Goal: Find specific page/section: Find specific page/section

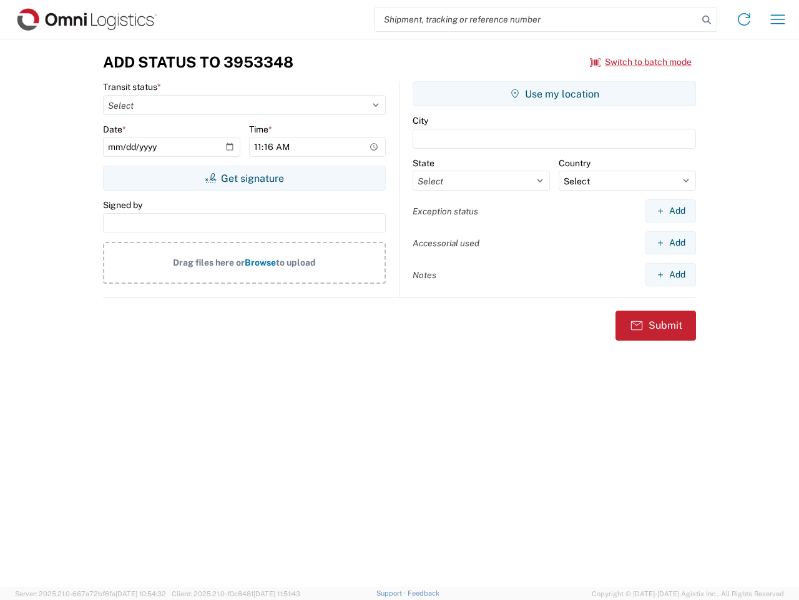
click at [536, 19] on input "search" at bounding box center [537, 19] width 324 height 24
click at [707, 20] on icon at bounding box center [706, 19] width 17 height 17
click at [744, 19] on icon at bounding box center [744, 19] width 20 height 20
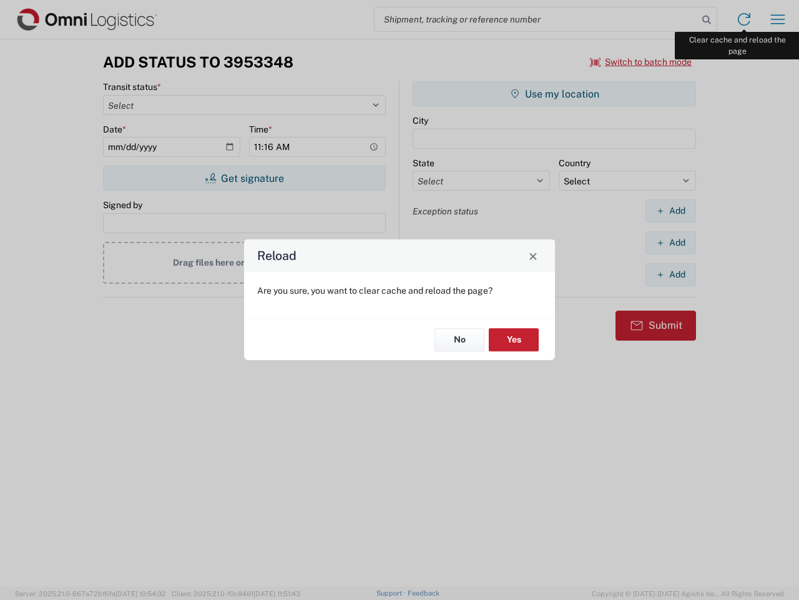
click at [778, 19] on div "Reload Are you sure, you want to clear cache and reload the page? No Yes" at bounding box center [399, 300] width 799 height 600
click at [641, 62] on div "Reload Are you sure, you want to clear cache and reload the page? No Yes" at bounding box center [399, 300] width 799 height 600
click at [244, 178] on div "Reload Are you sure, you want to clear cache and reload the page? No Yes" at bounding box center [399, 300] width 799 height 600
click at [555, 94] on div "Reload Are you sure, you want to clear cache and reload the page? No Yes" at bounding box center [399, 300] width 799 height 600
click at [671, 210] on div "Reload Are you sure, you want to clear cache and reload the page? No Yes" at bounding box center [399, 300] width 799 height 600
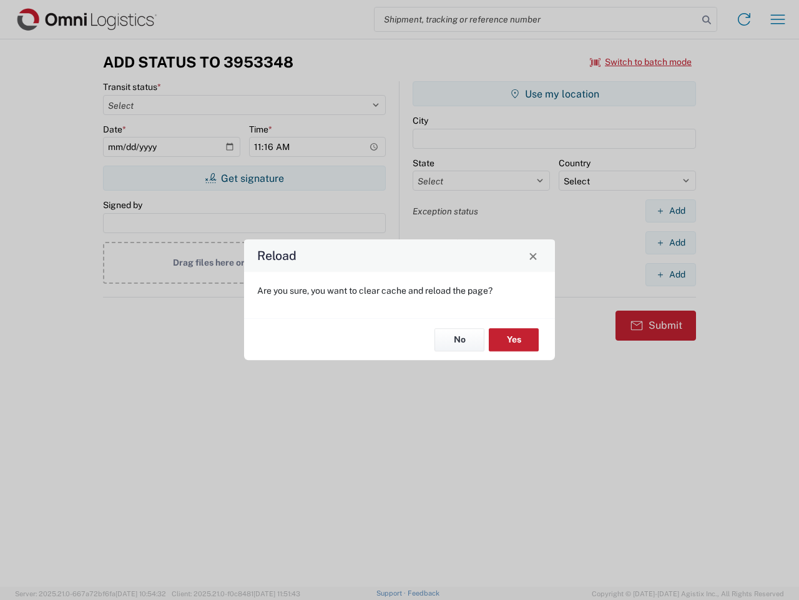
click at [671, 242] on div "Reload Are you sure, you want to clear cache and reload the page? No Yes" at bounding box center [399, 300] width 799 height 600
click at [671, 274] on div "Reload Are you sure, you want to clear cache and reload the page? No Yes" at bounding box center [399, 300] width 799 height 600
